Goal: Task Accomplishment & Management: Contribute content

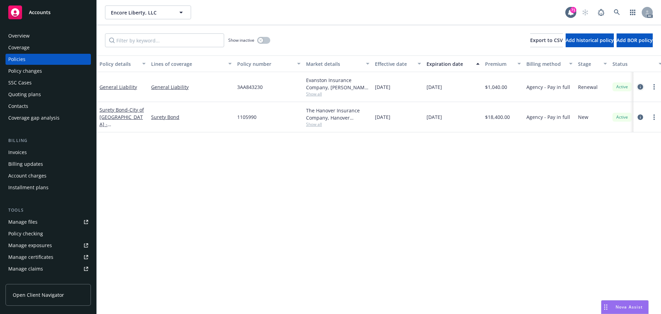
click at [642, 86] on icon "circleInformation" at bounding box center [641, 87] width 6 height 6
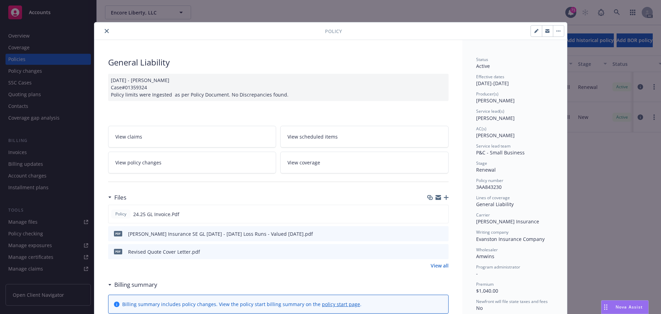
click at [289, 195] on div "Files" at bounding box center [278, 197] width 341 height 14
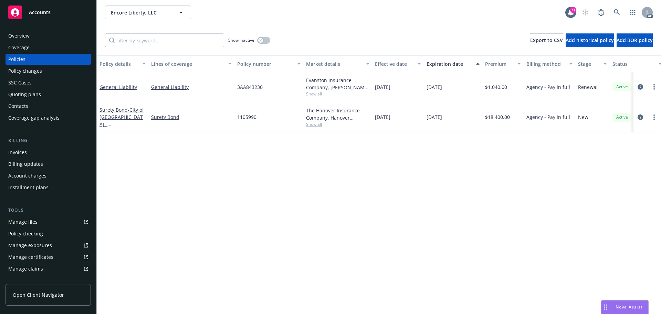
click at [235, 180] on div "Policy details Lines of coverage Policy number Market details Effective date Ex…" at bounding box center [379, 184] width 564 height 258
click at [642, 88] on icon "circleInformation" at bounding box center [641, 87] width 6 height 6
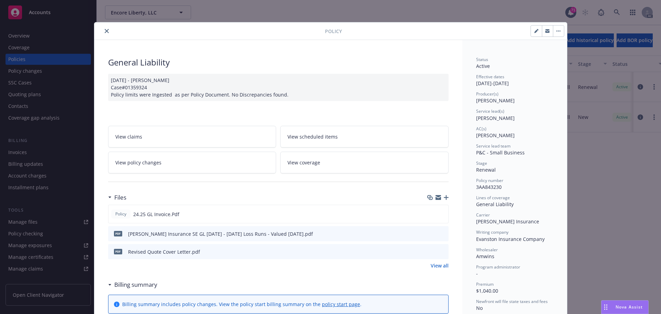
click at [444, 197] on icon "button" at bounding box center [446, 197] width 5 height 5
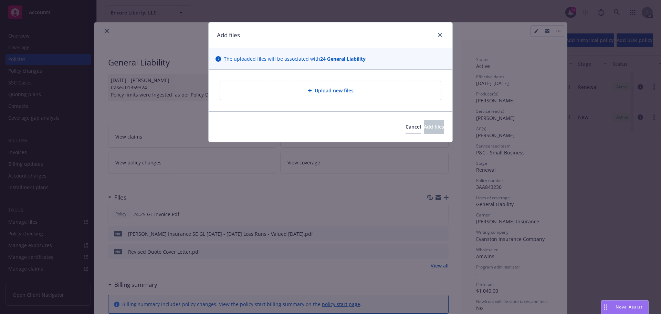
click at [341, 93] on span "Upload new files" at bounding box center [334, 90] width 39 height 7
click at [439, 36] on icon "close" at bounding box center [440, 35] width 4 height 4
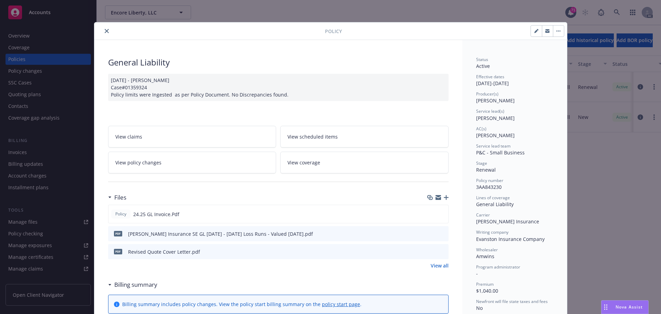
drag, startPoint x: 504, startPoint y: 84, endPoint x: 530, endPoint y: 84, distance: 25.8
click at [530, 84] on div "Effective dates [DATE] - [DATE]" at bounding box center [514, 80] width 77 height 13
click at [530, 90] on div "Status Active Effective dates [DATE] - [DATE] Producer(s) [PERSON_NAME] Service…" at bounding box center [514, 218] width 77 height 324
drag, startPoint x: 529, startPoint y: 85, endPoint x: 473, endPoint y: 85, distance: 56.1
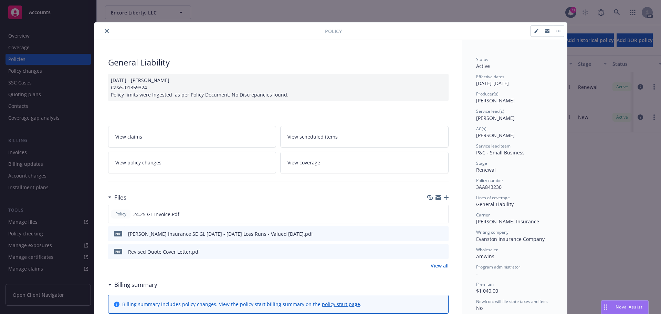
copy div "[DATE] - [DATE]"
drag, startPoint x: 188, startPoint y: 60, endPoint x: 134, endPoint y: 60, distance: 53.4
copy div "General Liability"
click at [444, 195] on icon "button" at bounding box center [446, 197] width 5 height 5
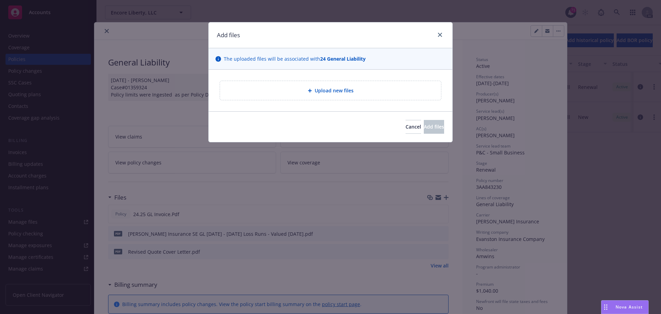
click at [355, 96] on div "Upload new files" at bounding box center [330, 90] width 221 height 19
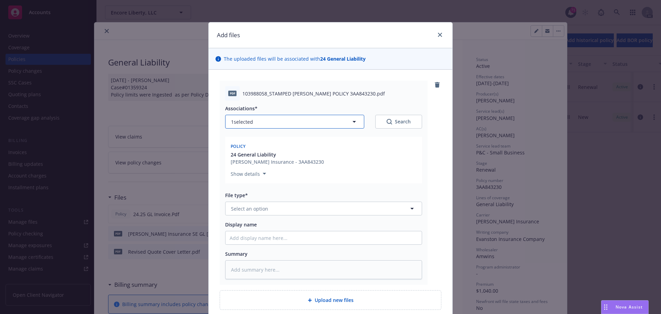
click at [354, 121] on icon "button" at bounding box center [354, 121] width 8 height 8
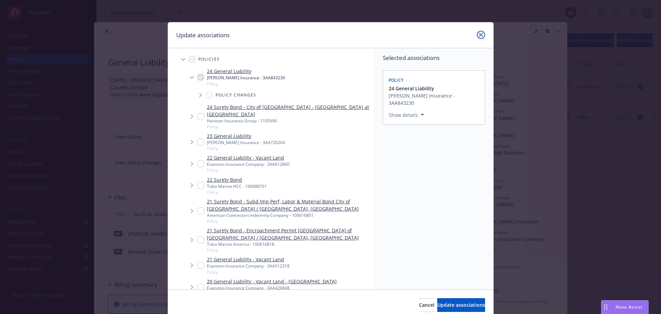
click at [479, 35] on icon "close" at bounding box center [481, 35] width 4 height 4
type textarea "x"
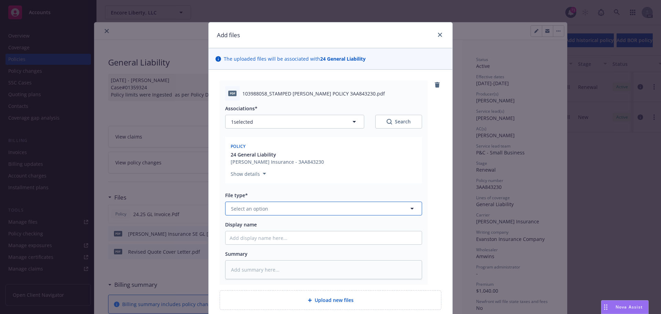
click at [412, 209] on icon "button" at bounding box center [412, 208] width 8 height 8
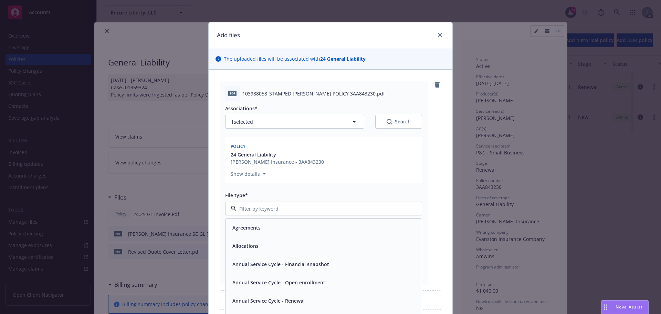
click at [362, 207] on input at bounding box center [322, 208] width 171 height 7
type input "pol"
click at [278, 225] on div "Policy" at bounding box center [324, 227] width 188 height 10
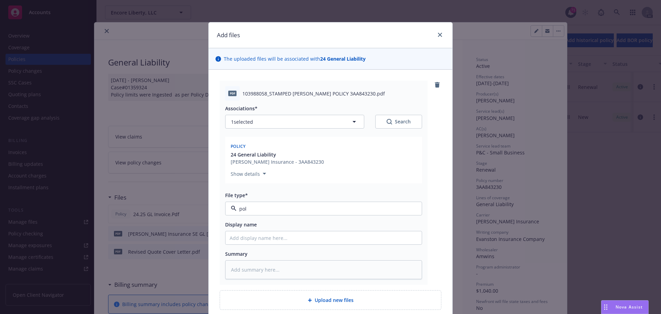
type textarea "x"
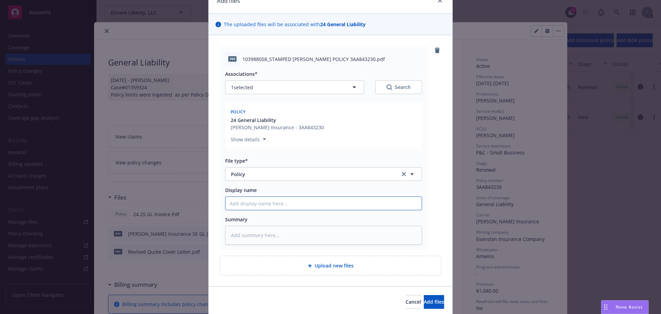
click at [338, 206] on input "Display name" at bounding box center [324, 203] width 196 height 13
click at [263, 202] on input "Display name" at bounding box center [324, 203] width 196 height 13
paste input "24-25 General Liability Policy"
type input "24-25 General Liability Policy"
type textarea "x"
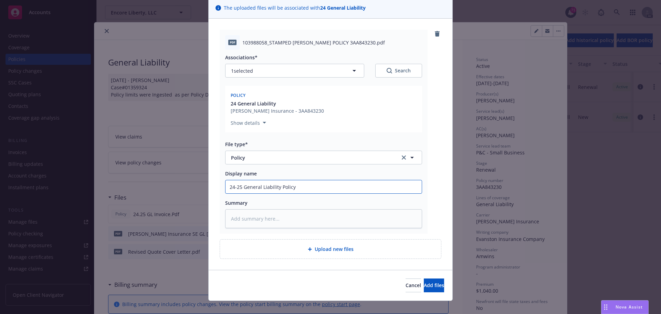
scroll to position [60, 0]
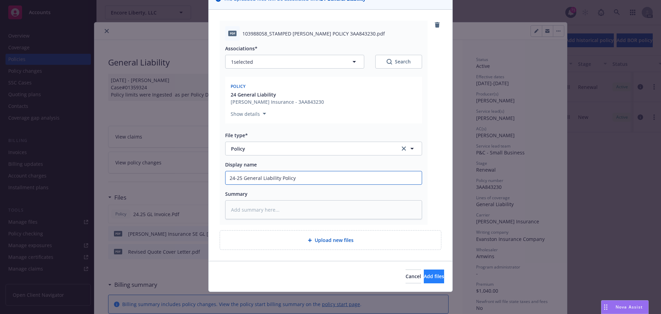
type input "24-25 General Liability Policy"
click at [424, 279] on span "Add files" at bounding box center [434, 276] width 20 height 7
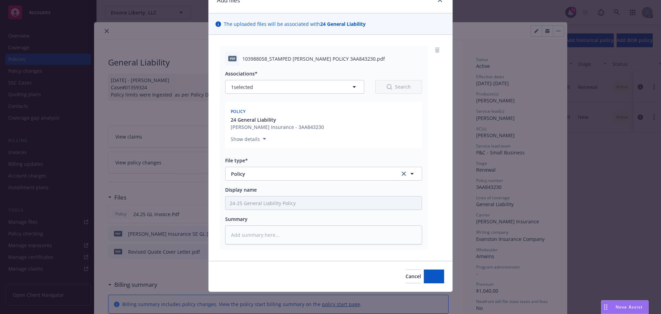
scroll to position [35, 0]
type textarea "x"
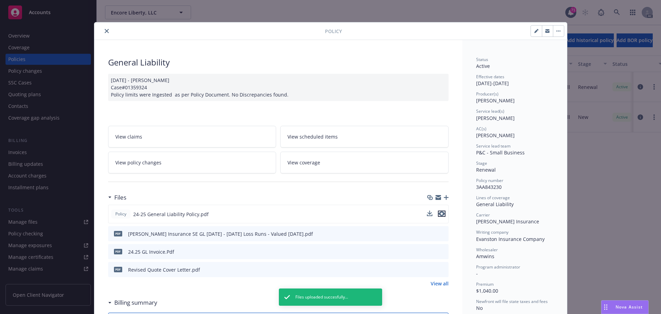
click at [441, 213] on icon "preview file" at bounding box center [442, 213] width 6 height 5
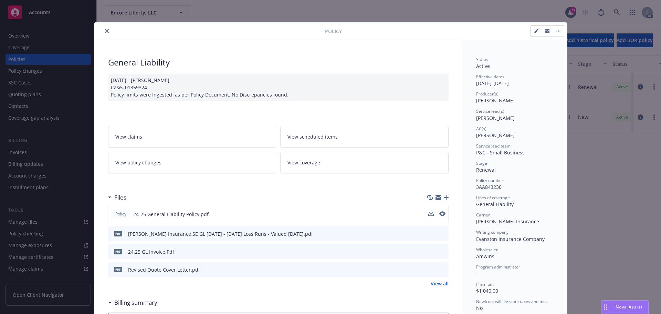
click at [105, 30] on icon "close" at bounding box center [107, 31] width 4 height 4
